Goal: Task Accomplishment & Management: Complete application form

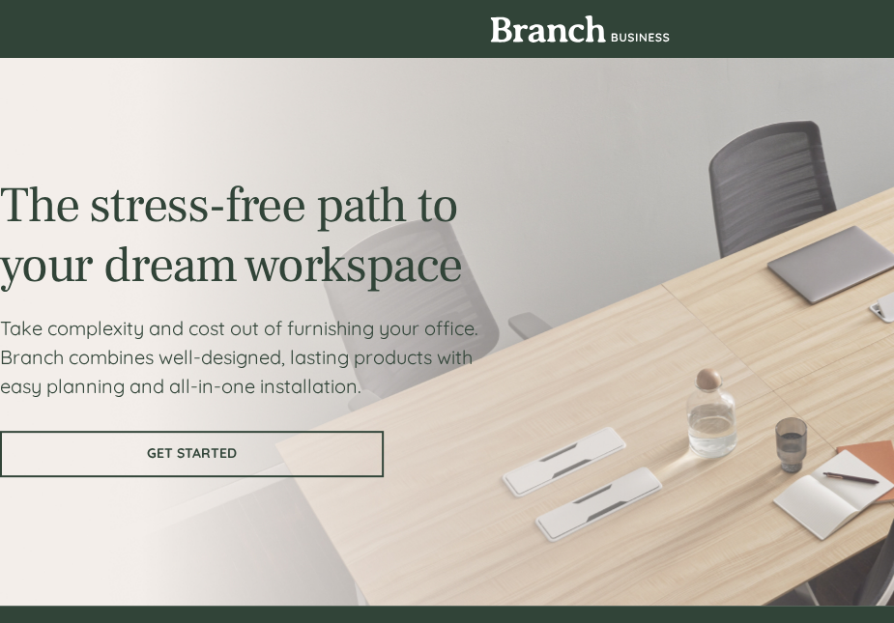
click at [294, 445] on link "GET STARTED" at bounding box center [192, 454] width 384 height 46
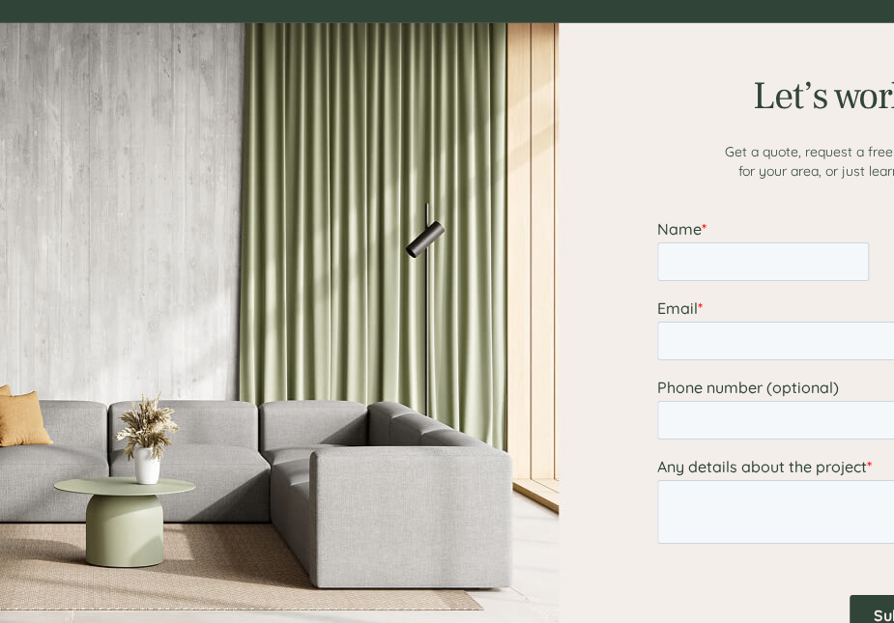
scroll to position [2404, 0]
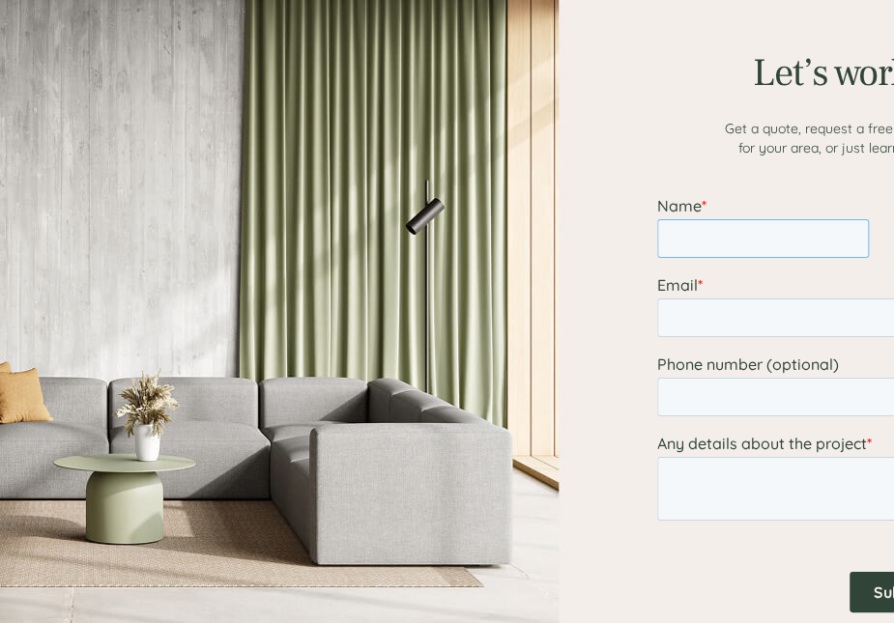
click at [698, 235] on input "Name *" at bounding box center [763, 238] width 212 height 39
type input "Marlie"
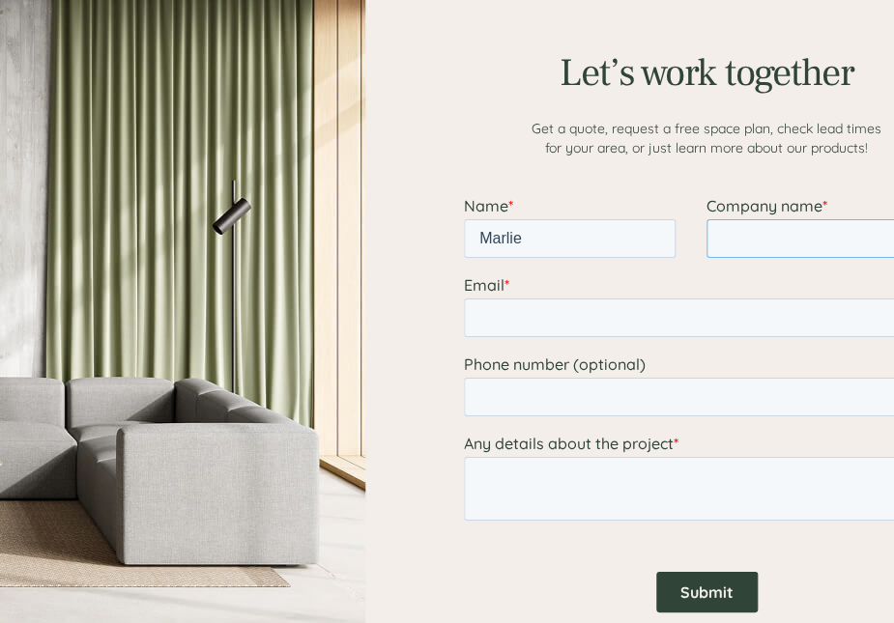
scroll to position [2404, 266]
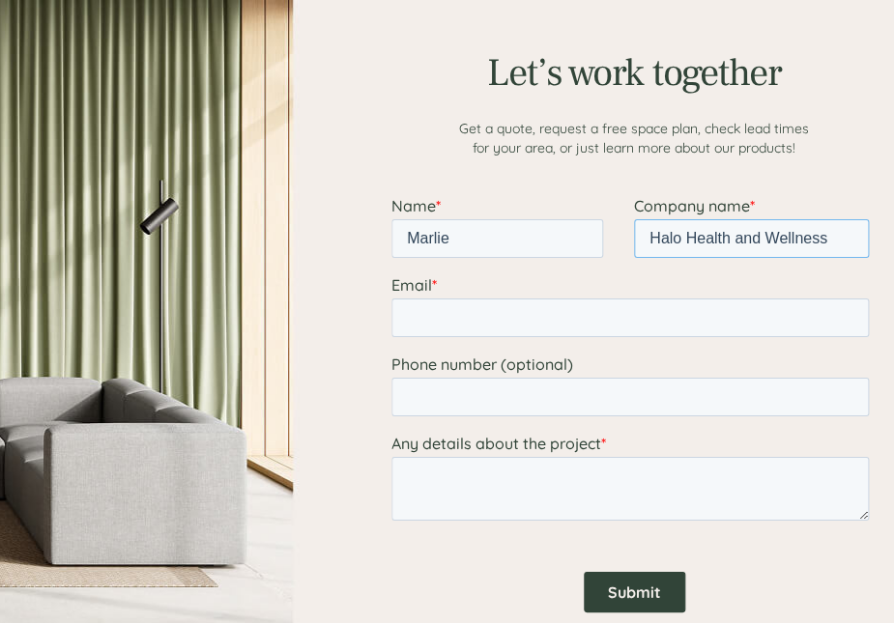
type input "Halo Health and Wellness"
type input "[EMAIL_ADDRESS][DOMAIN_NAME]"
click at [576, 483] on textarea "Any details about the project *" at bounding box center [629, 489] width 477 height 64
type textarea "F"
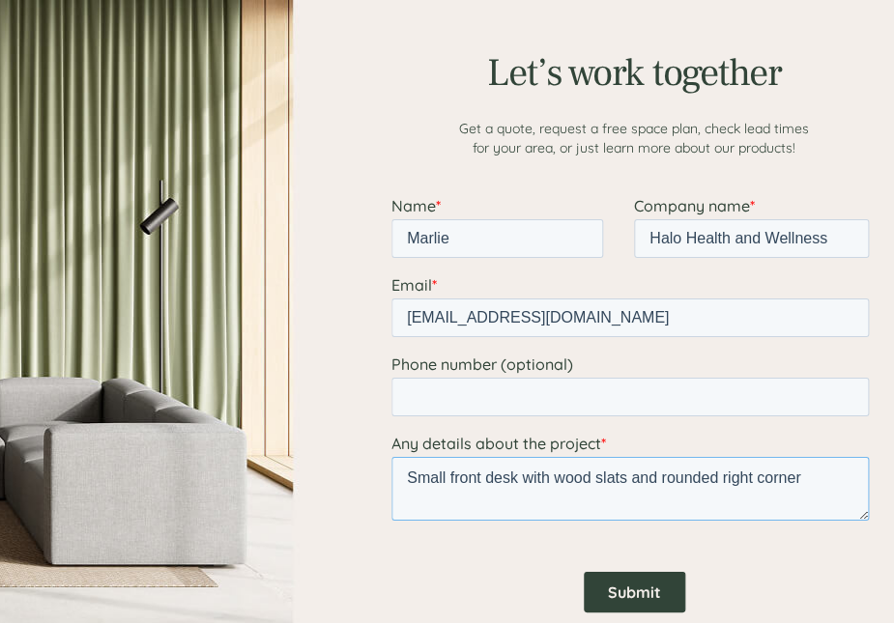
click at [480, 481] on textarea "Small front desk with wood slats and rounded right corner" at bounding box center [629, 489] width 477 height 64
type textarea "Small front L-shaped desk with wood slats and rounded right corner"
click at [597, 591] on input "Submit" at bounding box center [634, 592] width 101 height 41
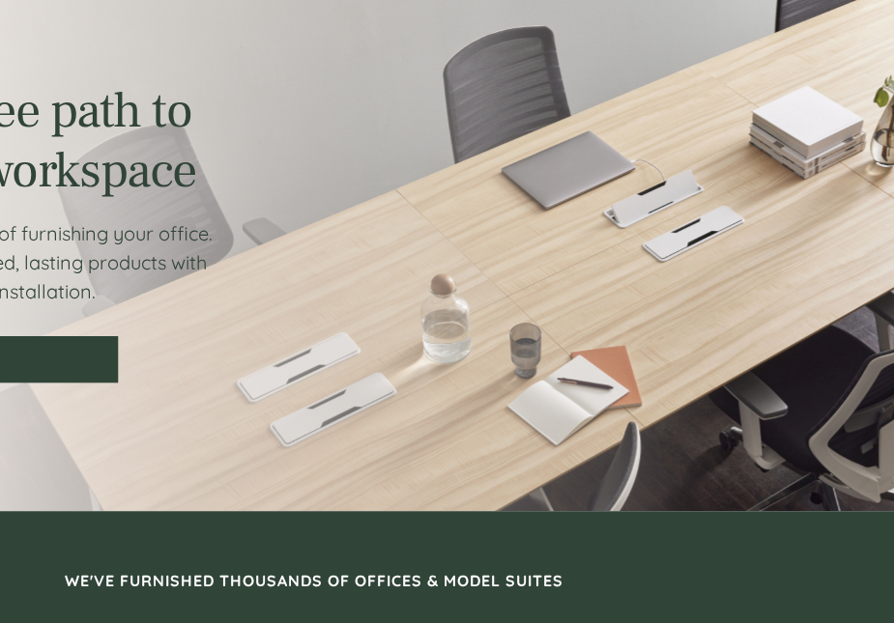
scroll to position [0, 266]
